Goal: Information Seeking & Learning: Learn about a topic

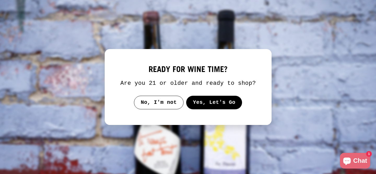
click at [205, 106] on button "Yes, Let's Go" at bounding box center [214, 103] width 56 height 14
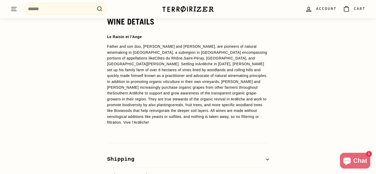
scroll to position [410, 0]
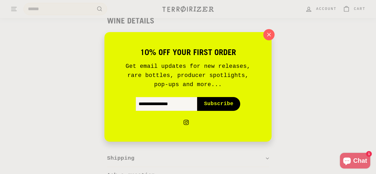
click at [272, 33] on icon "button" at bounding box center [269, 35] width 8 height 8
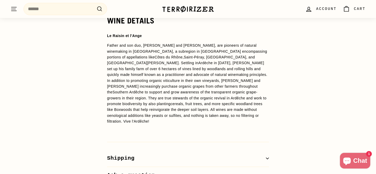
click at [146, 46] on p "Father and son duo, [PERSON_NAME] and [PERSON_NAME], are pioneers of natural wi…" at bounding box center [188, 84] width 162 height 82
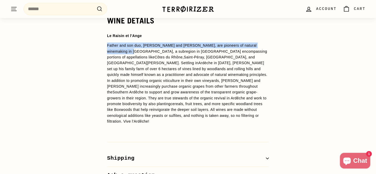
drag, startPoint x: 104, startPoint y: 45, endPoint x: 122, endPoint y: 52, distance: 18.9
click at [122, 52] on div "WINE DETAILS Le Raisin et l'Ange Father and son duo, [PERSON_NAME] and [PERSON_…" at bounding box center [187, 99] width 183 height 167
copy p "Father and son duo, [PERSON_NAME] and [PERSON_NAME], are pioneers of natural wi…"
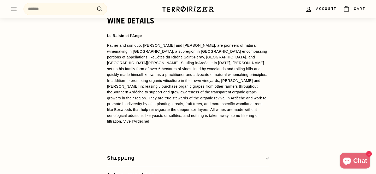
click at [185, 31] on div "WINE DETAILS Le Raisin et l'Ange Father and son duo, [PERSON_NAME] and [PERSON_…" at bounding box center [187, 99] width 183 height 167
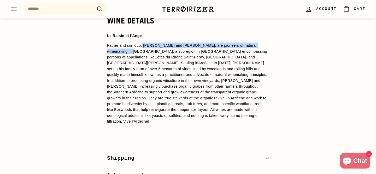
drag, startPoint x: 142, startPoint y: 46, endPoint x: 121, endPoint y: 53, distance: 22.5
click at [121, 53] on p "Father and son duo, [PERSON_NAME] and [PERSON_NAME], are pioneers of natural wi…" at bounding box center [188, 84] width 162 height 82
copy p "[PERSON_NAME] and [PERSON_NAME], are pioneers of natural winemaking in [GEOGRAP…"
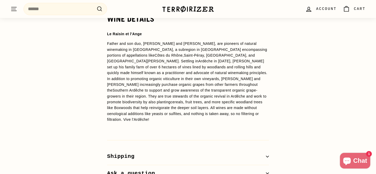
click at [225, 59] on span "Ardèche in [DATE], [PERSON_NAME] set up his family farm of over 6 hectares of v…" at bounding box center [187, 90] width 160 height 63
copy span "[GEOGRAPHIC_DATA]"
